Goal: Task Accomplishment & Management: Complete application form

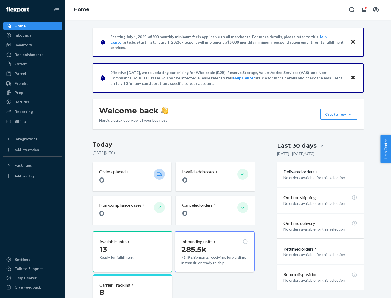
click at [349, 114] on button "Create new Create new inbound Create new order Create new product" at bounding box center [338, 114] width 37 height 11
click at [33, 35] on div "Inbounds" at bounding box center [32, 35] width 57 height 8
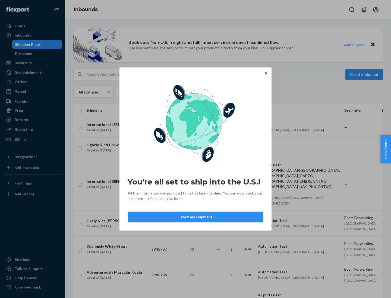
click at [33, 63] on div "You're all set to ship into the U.S.! All the information you provided to us ha…" at bounding box center [195, 149] width 391 height 298
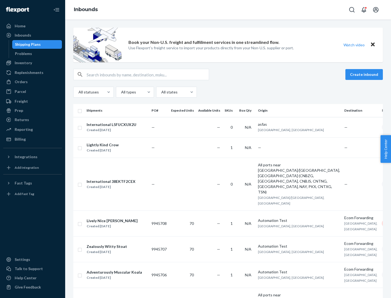
click at [228, 10] on div "Inbounds" at bounding box center [227, 10] width 325 height 20
click at [228, 92] on div "All statuses All types All states" at bounding box center [227, 92] width 309 height 11
click at [27, 44] on div "Shipping Plans" at bounding box center [28, 44] width 26 height 5
click at [364, 75] on button "Create inbound" at bounding box center [363, 74] width 37 height 11
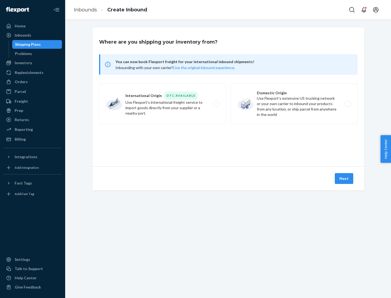
click at [162, 104] on label "International Origin DTC Available Use Flexport's international freight service…" at bounding box center [162, 104] width 127 height 41
click at [216, 104] on input "International Origin DTC Available Use Flexport's international freight service…" at bounding box center [218, 104] width 4 height 4
radio input "true"
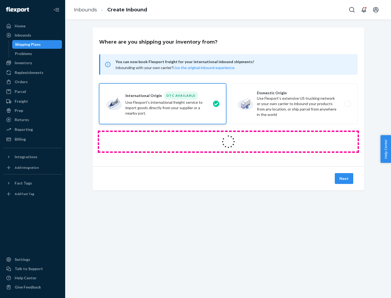
click at [228, 142] on icon at bounding box center [227, 141] width 17 height 17
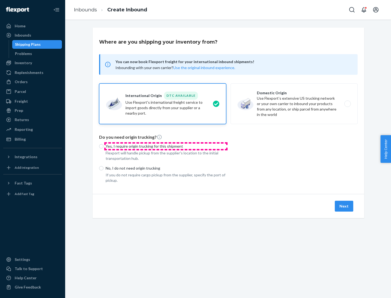
click at [166, 146] on p "Yes, I require origin trucking for this shipment" at bounding box center [165, 146] width 120 height 5
click at [103, 146] on input "Yes, I require origin trucking for this shipment" at bounding box center [101, 146] width 4 height 4
radio input "true"
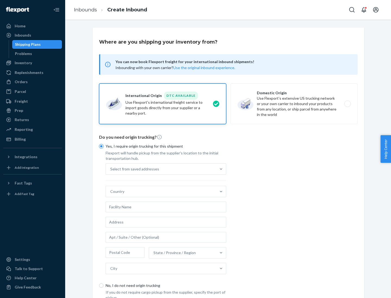
scroll to position [10, 0]
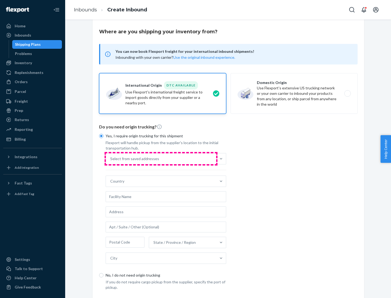
click at [161, 159] on div "Select from saved addresses" at bounding box center [161, 158] width 110 height 11
click at [111, 159] on input "Select from saved addresses" at bounding box center [110, 158] width 1 height 5
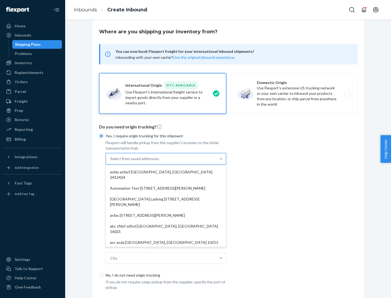
scroll to position [24, 0]
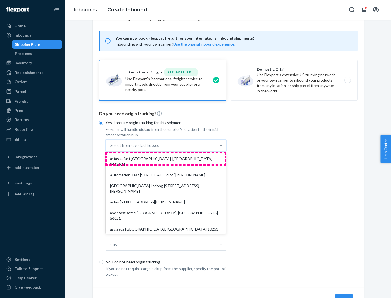
click at [166, 159] on div "asfas asfasf [GEOGRAPHIC_DATA], [GEOGRAPHIC_DATA] 2412424" at bounding box center [166, 161] width 118 height 16
click at [111, 148] on input "option asfas asfasf [GEOGRAPHIC_DATA], [GEOGRAPHIC_DATA] 2412424 focused, 1 of …" at bounding box center [110, 145] width 1 height 5
type input "asfas"
type input "asfasf"
type input "2412424"
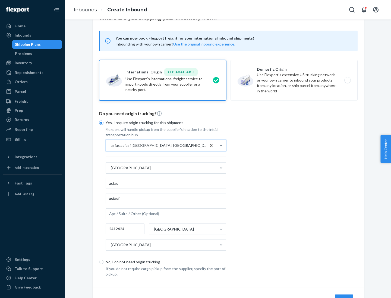
scroll to position [50, 0]
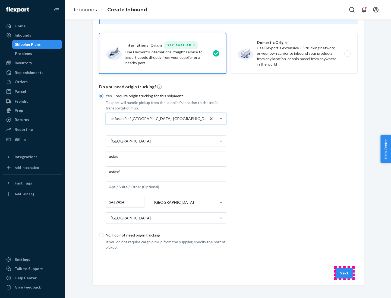
click at [344, 273] on button "Next" at bounding box center [343, 273] width 18 height 11
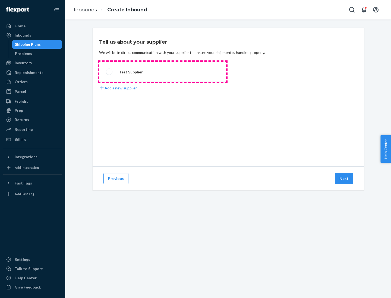
click at [162, 72] on label "Test Supplier" at bounding box center [162, 72] width 127 height 20
click at [109, 72] on input "Test Supplier" at bounding box center [108, 72] width 4 height 4
radio input "true"
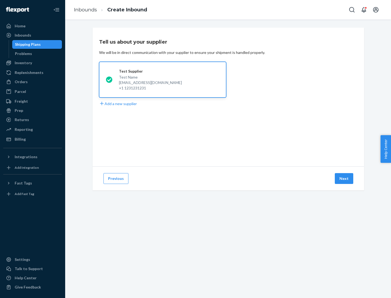
click at [344, 179] on button "Next" at bounding box center [343, 178] width 18 height 11
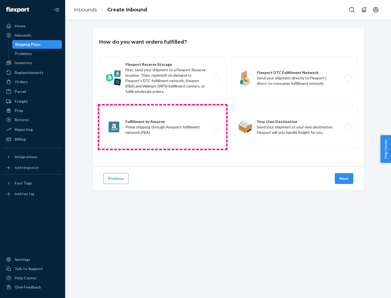
click at [162, 127] on label "Fulfillment by Amazon Prime shipping through Amazon’s fulfillment network (FBA)." at bounding box center [162, 126] width 127 height 43
click at [216, 127] on input "Fulfillment by Amazon Prime shipping through Amazon’s fulfillment network (FBA)." at bounding box center [218, 128] width 4 height 4
radio input "true"
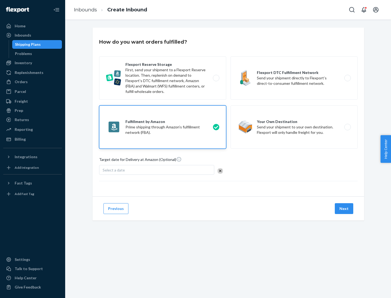
click at [344, 209] on button "Next" at bounding box center [343, 208] width 18 height 11
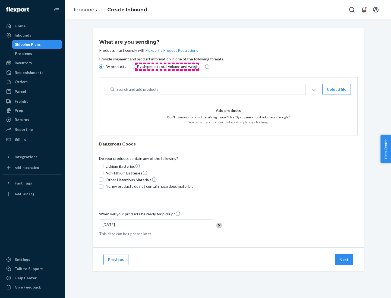
click at [167, 67] on p "By shipment total volume and weight" at bounding box center [168, 66] width 63 height 5
click at [135, 67] on input "By shipment total volume and weight" at bounding box center [132, 67] width 4 height 4
radio input "true"
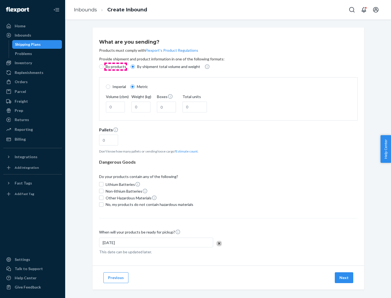
click at [115, 67] on p "By products" at bounding box center [115, 66] width 21 height 5
click at [103, 67] on input "By products" at bounding box center [101, 67] width 4 height 4
radio input "true"
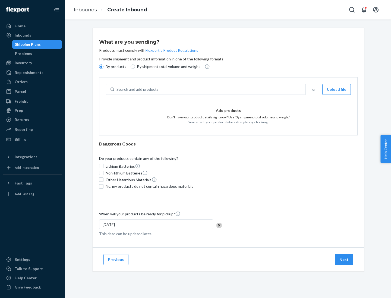
click at [210, 89] on div "Search and add products" at bounding box center [209, 90] width 191 height 10
click at [117, 89] on input "Search and add products" at bounding box center [116, 89] width 1 height 5
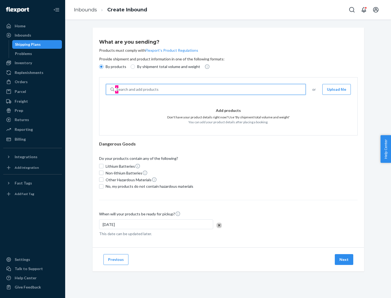
type input "test"
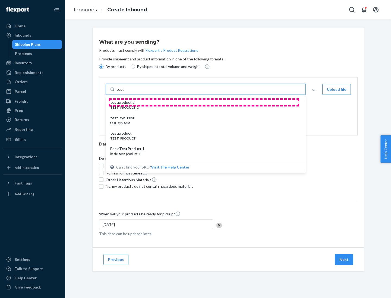
click at [204, 103] on div "test product 2" at bounding box center [203, 102] width 187 height 5
click at [123, 92] on input "test" at bounding box center [119, 89] width 7 height 5
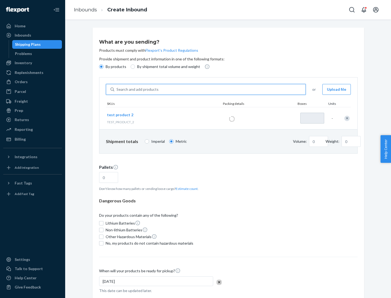
type input "1"
type input "0.02"
type input "22.23"
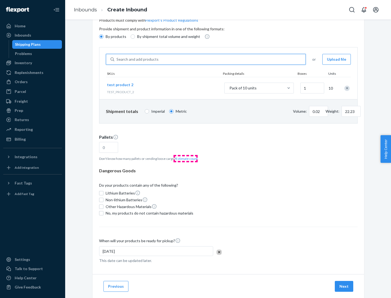
click at [185, 159] on button "Estimate count" at bounding box center [186, 158] width 22 height 5
type input "1"
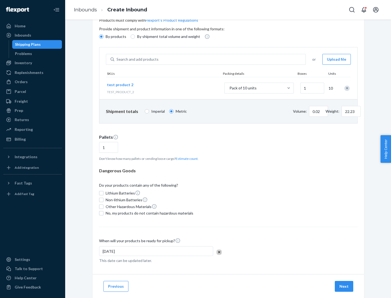
scroll to position [43, 0]
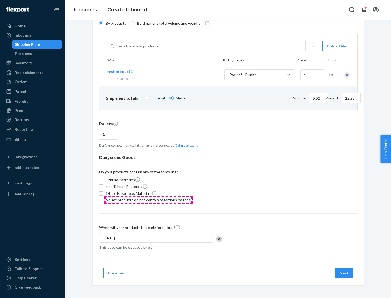
click at [148, 200] on span "No, my products do not contain hazardous materials" at bounding box center [149, 199] width 88 height 5
click at [103, 200] on input "No, my products do not contain hazardous materials" at bounding box center [101, 200] width 4 height 4
checkbox input "true"
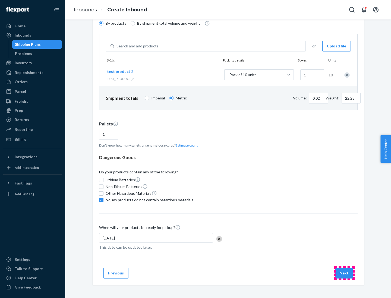
click at [344, 273] on button "Next" at bounding box center [343, 273] width 18 height 11
